Goal: Task Accomplishment & Management: Use online tool/utility

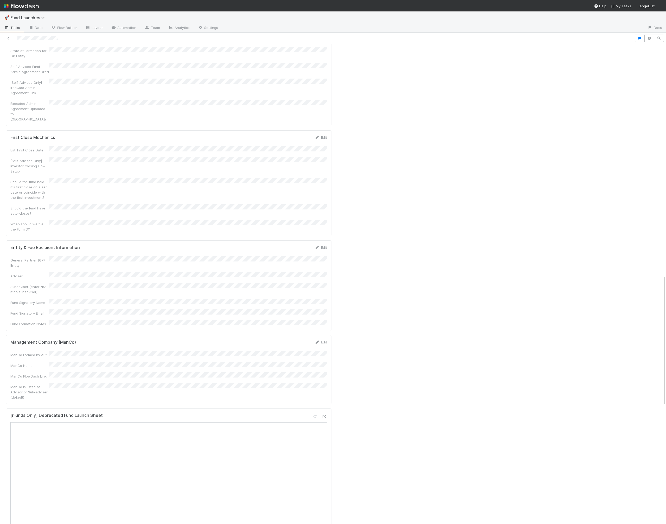
scroll to position [833, 0]
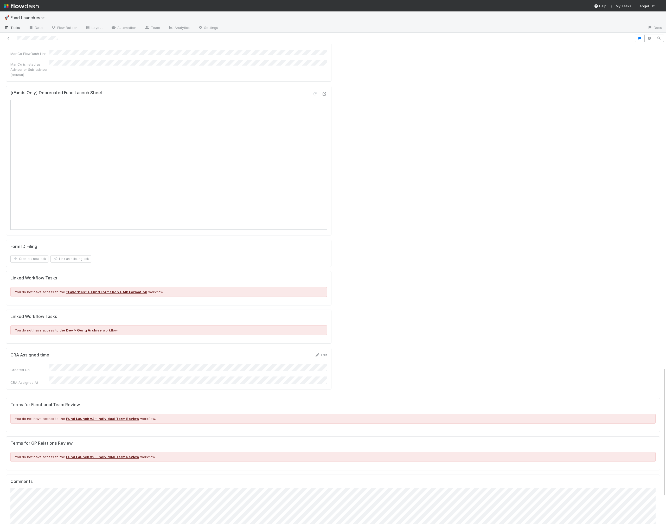
scroll to position [1203, 0]
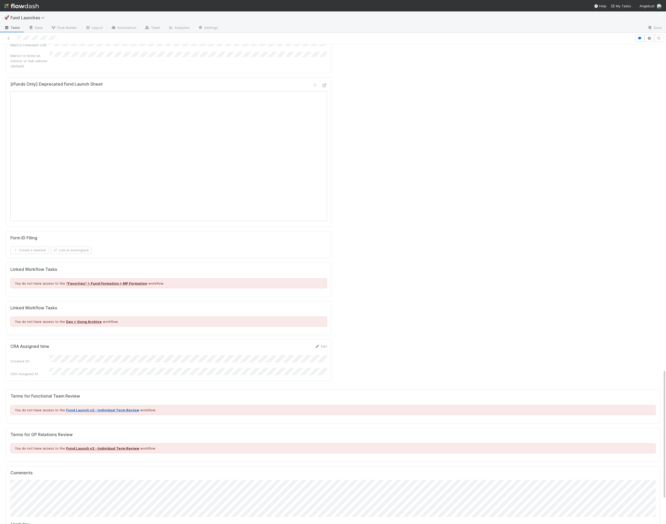
click at [109, 408] on link "Fund Launch v2 - Individual Term Review" at bounding box center [102, 410] width 73 height 4
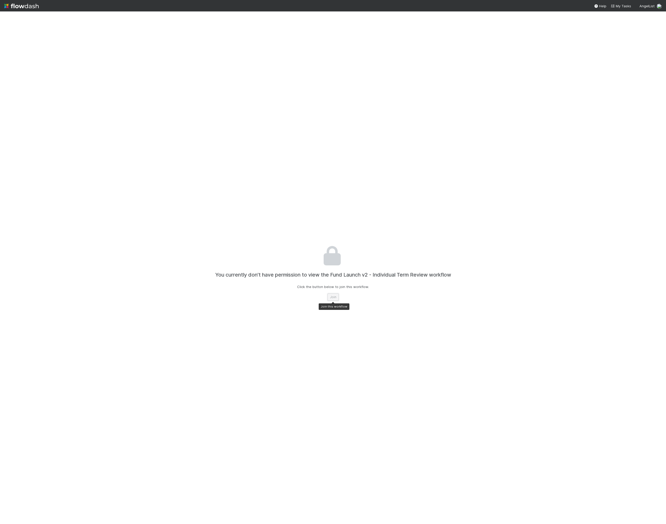
click at [329, 298] on button "Join" at bounding box center [332, 296] width 11 height 7
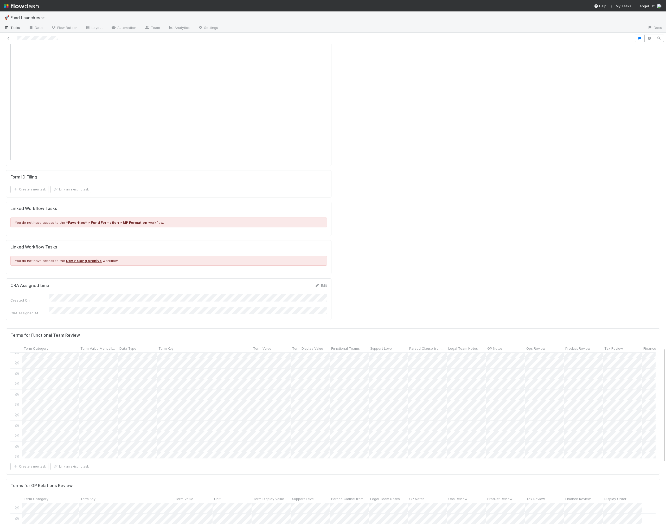
scroll to position [26, 0]
drag, startPoint x: 329, startPoint y: 232, endPoint x: 372, endPoint y: 232, distance: 43.4
click at [372, 346] on div at bounding box center [372, 348] width 1 height 5
click at [371, 346] on div "Term Display Value" at bounding box center [332, 348] width 80 height 5
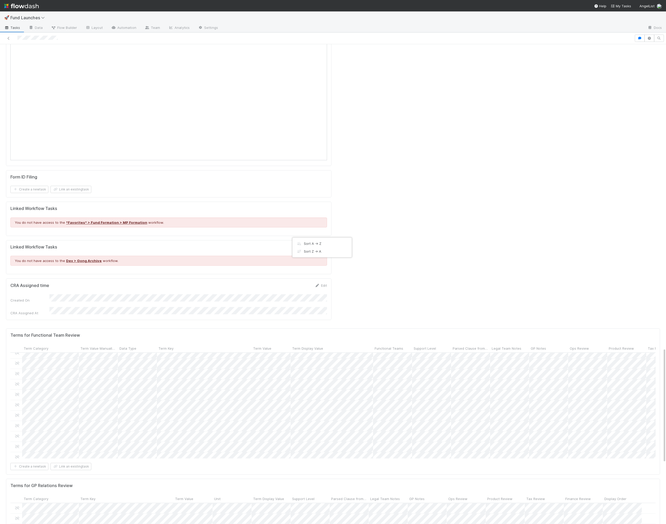
click at [373, 232] on div "Sort A → Z Sort Z → A" at bounding box center [333, 262] width 666 height 524
drag, startPoint x: 372, startPoint y: 232, endPoint x: 433, endPoint y: 229, distance: 62.0
click at [433, 333] on form "Terms for Functional Team Review Term Category Term Value Manually Reviewed Dat…" at bounding box center [332, 401] width 645 height 137
drag, startPoint x: 589, startPoint y: 232, endPoint x: 635, endPoint y: 232, distance: 45.5
click at [635, 346] on div at bounding box center [635, 348] width 1 height 5
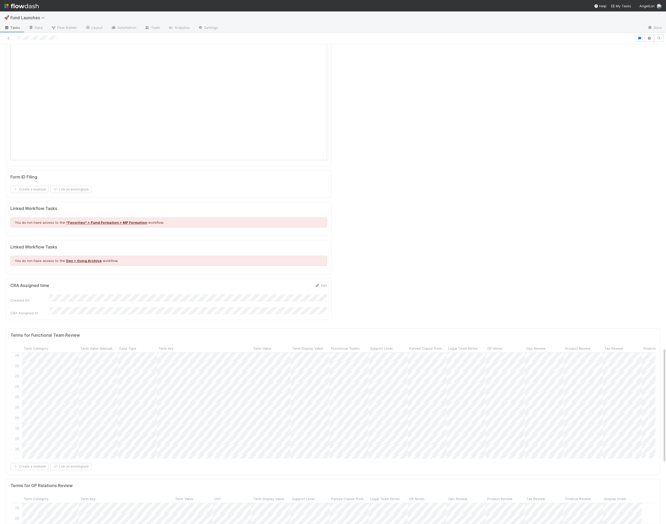
scroll to position [46, 0]
click at [439, 313] on div at bounding box center [333, 262] width 666 height 524
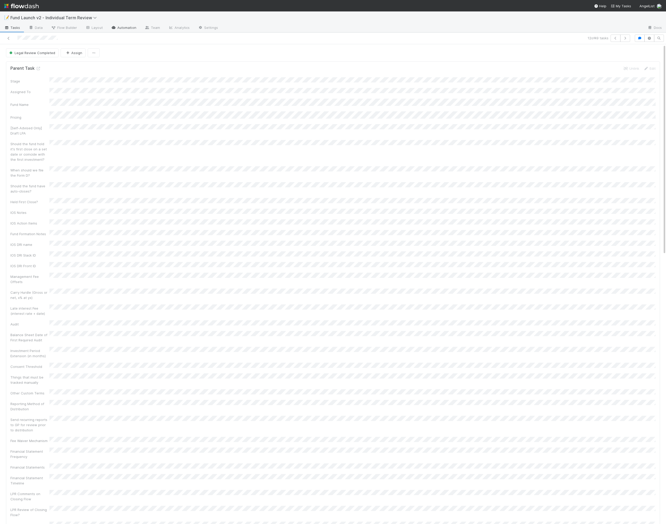
click at [132, 28] on link "Automation" at bounding box center [124, 28] width 34 height 8
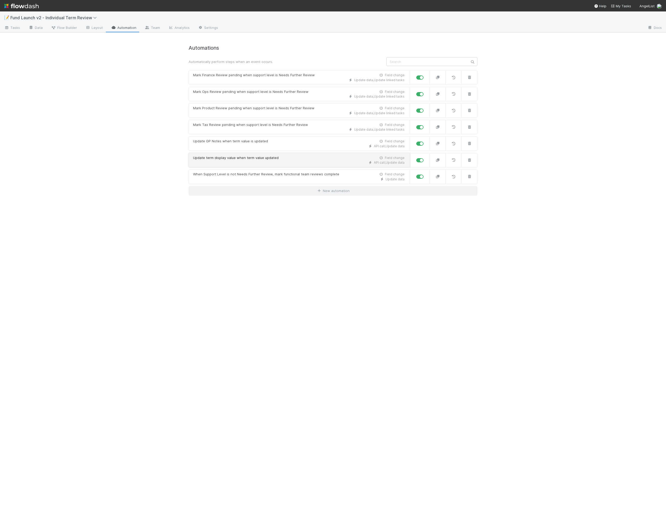
click at [263, 158] on div "Update term display value when term value updated" at bounding box center [236, 157] width 86 height 5
click at [273, 146] on div "API call , Update data" at bounding box center [298, 146] width 211 height 5
click at [119, 317] on div "📝 Fund Launch v2 - Individual Term Review Tasks Data Flow Builder Layout Automa…" at bounding box center [333, 267] width 666 height 512
